Goal: Consume media (video, audio)

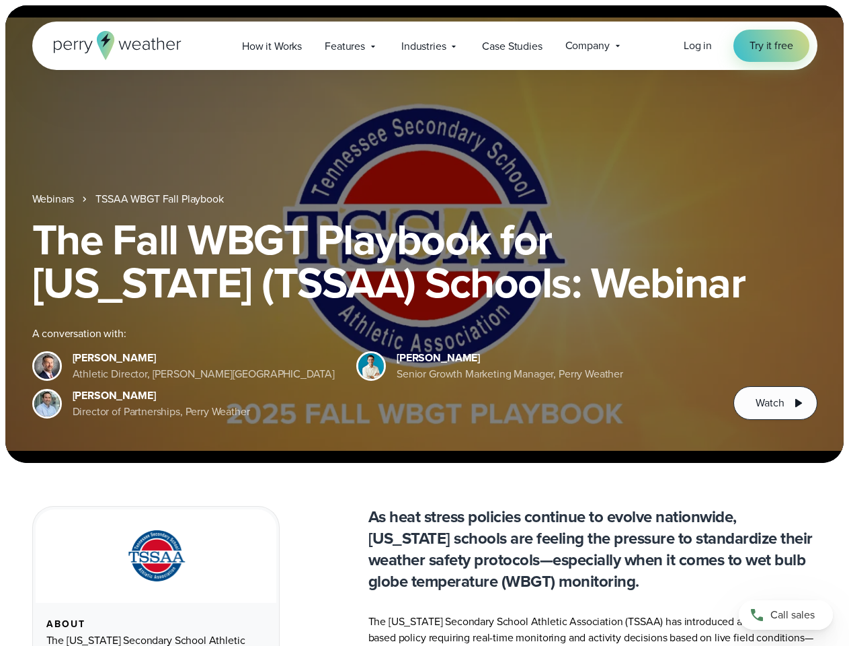
click at [424, 323] on div "The Fall WBGT Playbook for [US_STATE] (TSSAA) Schools: Webinar A conversation w…" at bounding box center [424, 319] width 785 height 202
click at [424, 46] on span "Industries" at bounding box center [423, 46] width 44 height 16
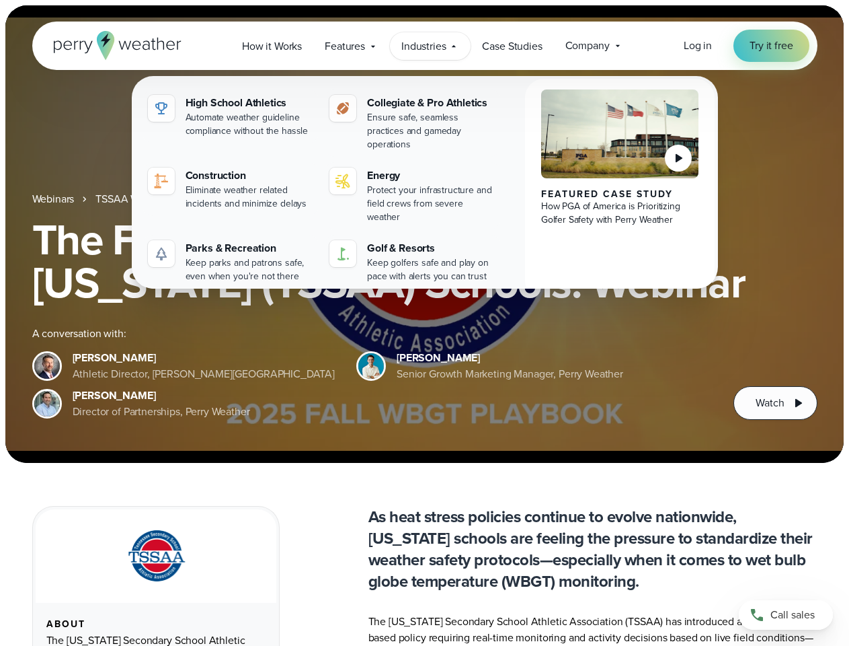
click at [424, 234] on h1 "The Fall WBGT Playbook for [US_STATE] (TSSAA) Schools: Webinar" at bounding box center [424, 261] width 785 height 86
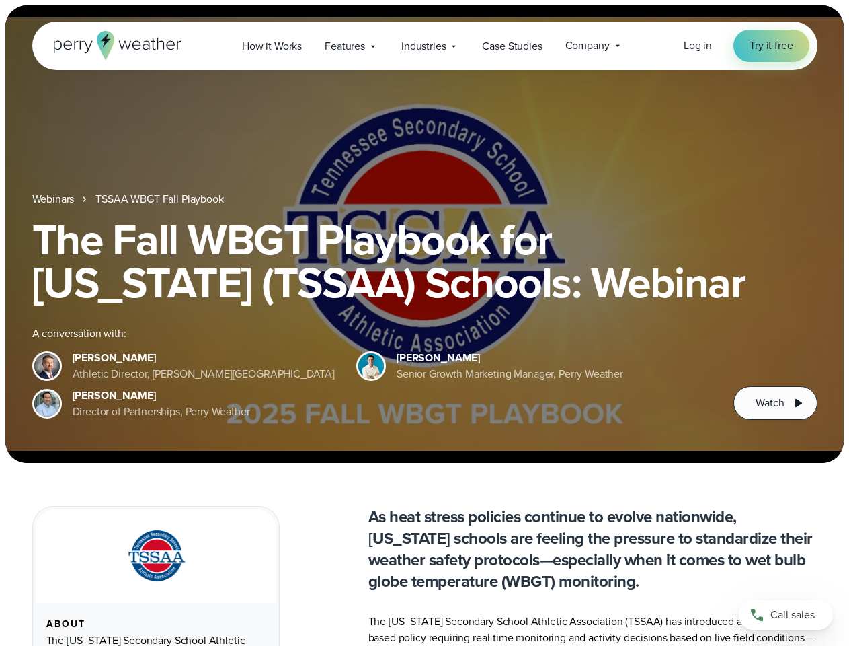
click at [161, 199] on link "TSSAA WBGT Fall Playbook" at bounding box center [159, 199] width 128 height 16
click at [775, 403] on span "Watch" at bounding box center [770, 403] width 28 height 16
